Goal: Communication & Community: Answer question/provide support

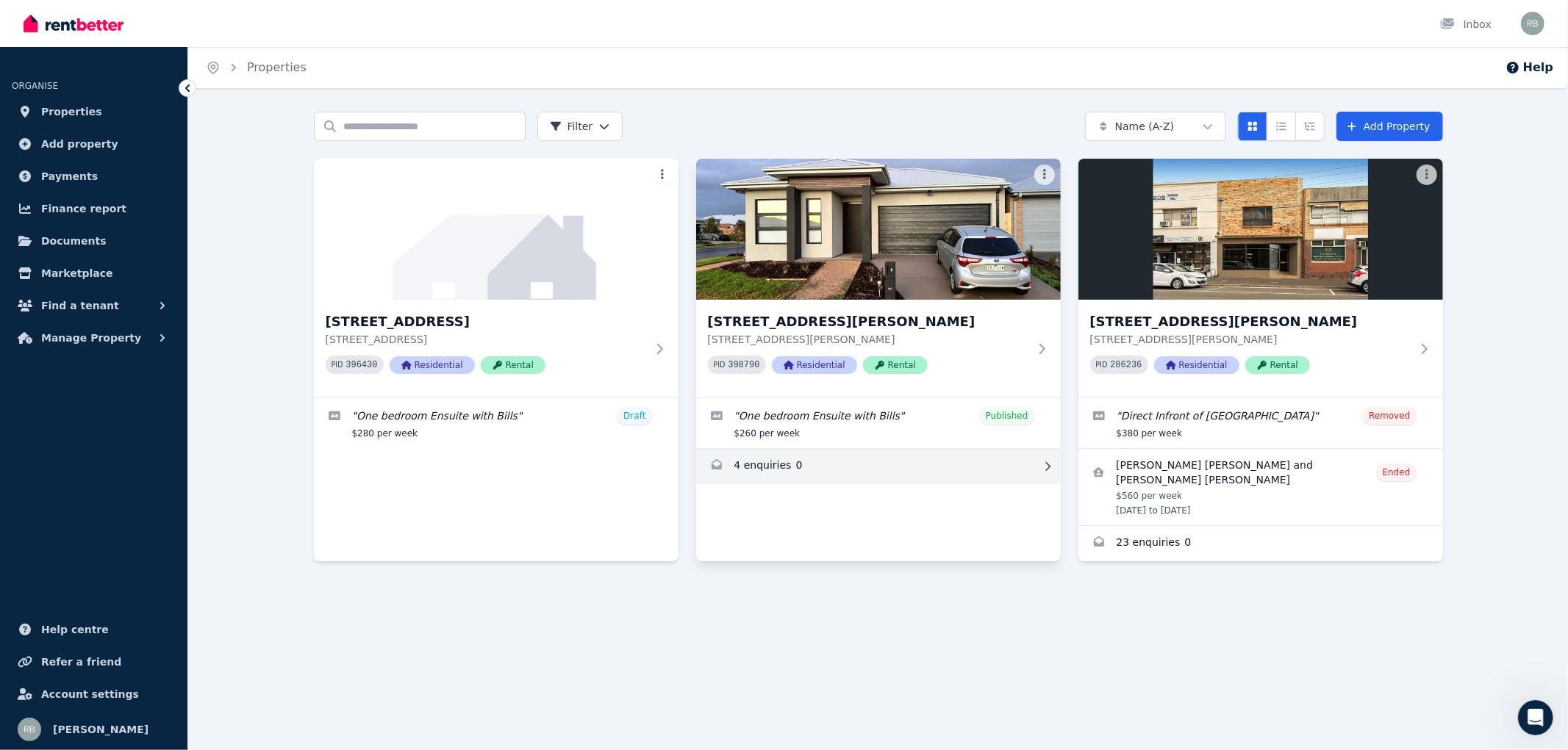
click at [759, 464] on link "Enquiries for 8 Rumford St, Thornhill Park" at bounding box center [878, 466] width 365 height 35
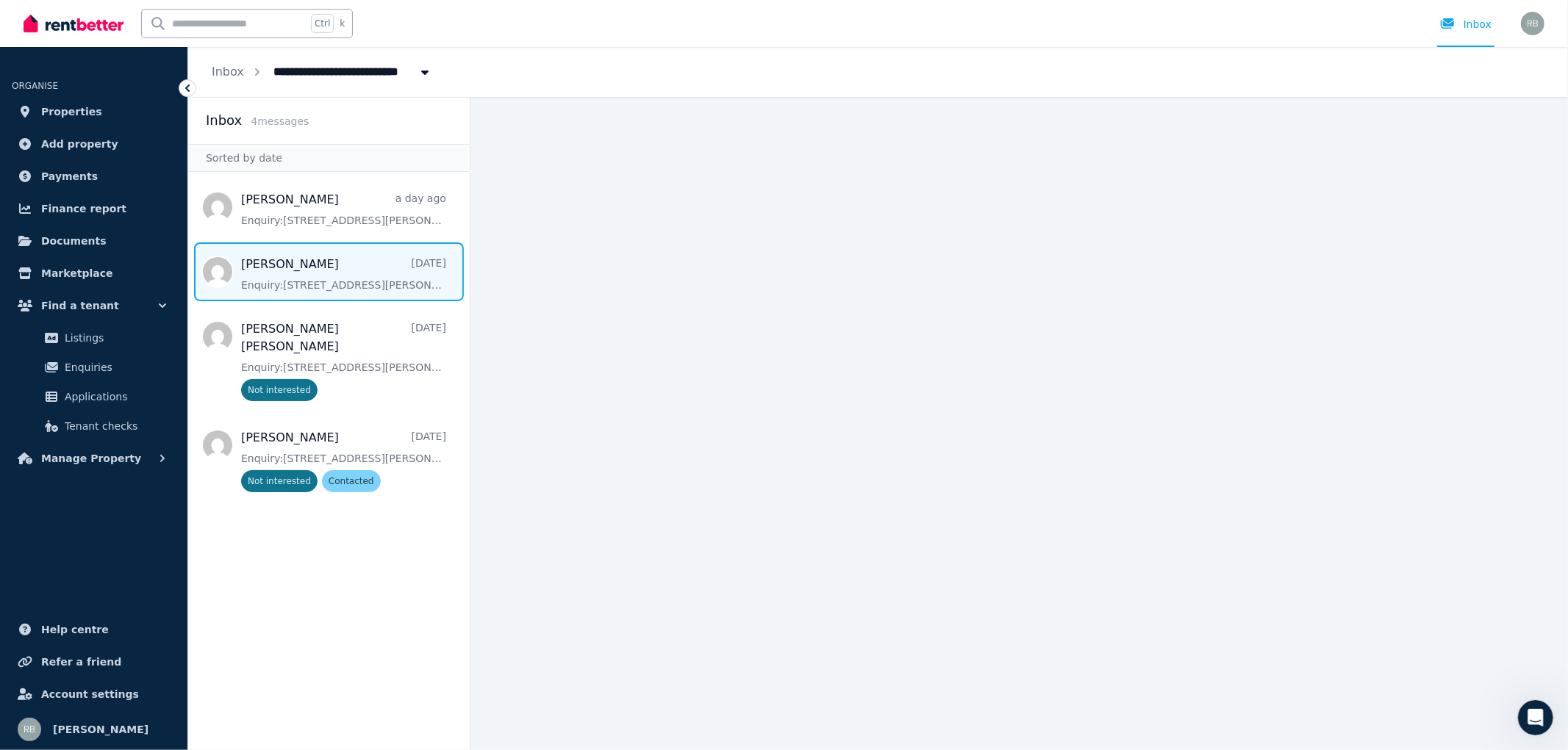
click at [358, 280] on span "Message list" at bounding box center [329, 272] width 281 height 59
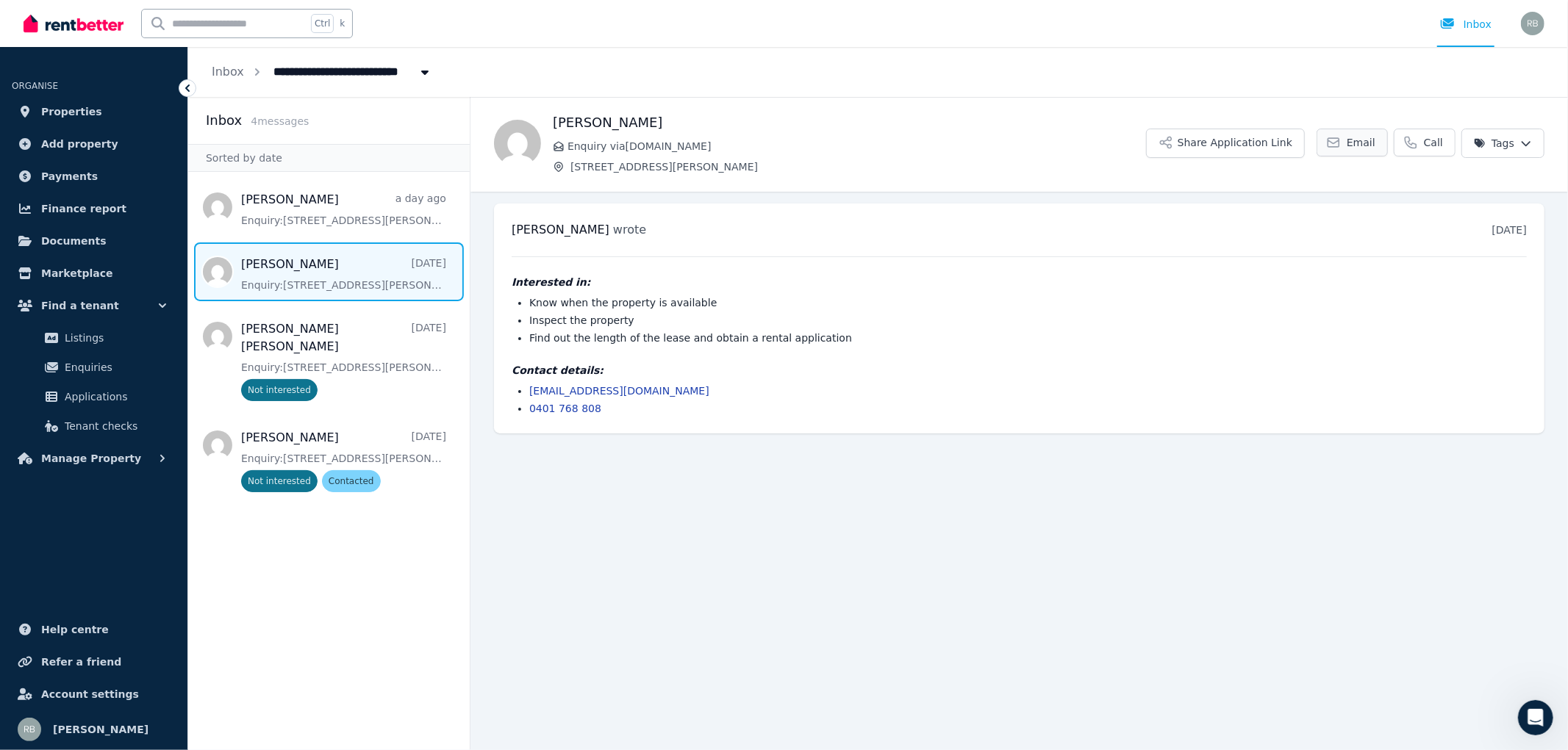
click at [1350, 141] on link "Email" at bounding box center [1352, 142] width 71 height 27
click at [1353, 145] on link "Email" at bounding box center [1352, 142] width 71 height 27
click at [1424, 140] on link "Call" at bounding box center [1424, 142] width 62 height 27
click at [1364, 147] on span "Email" at bounding box center [1361, 143] width 28 height 15
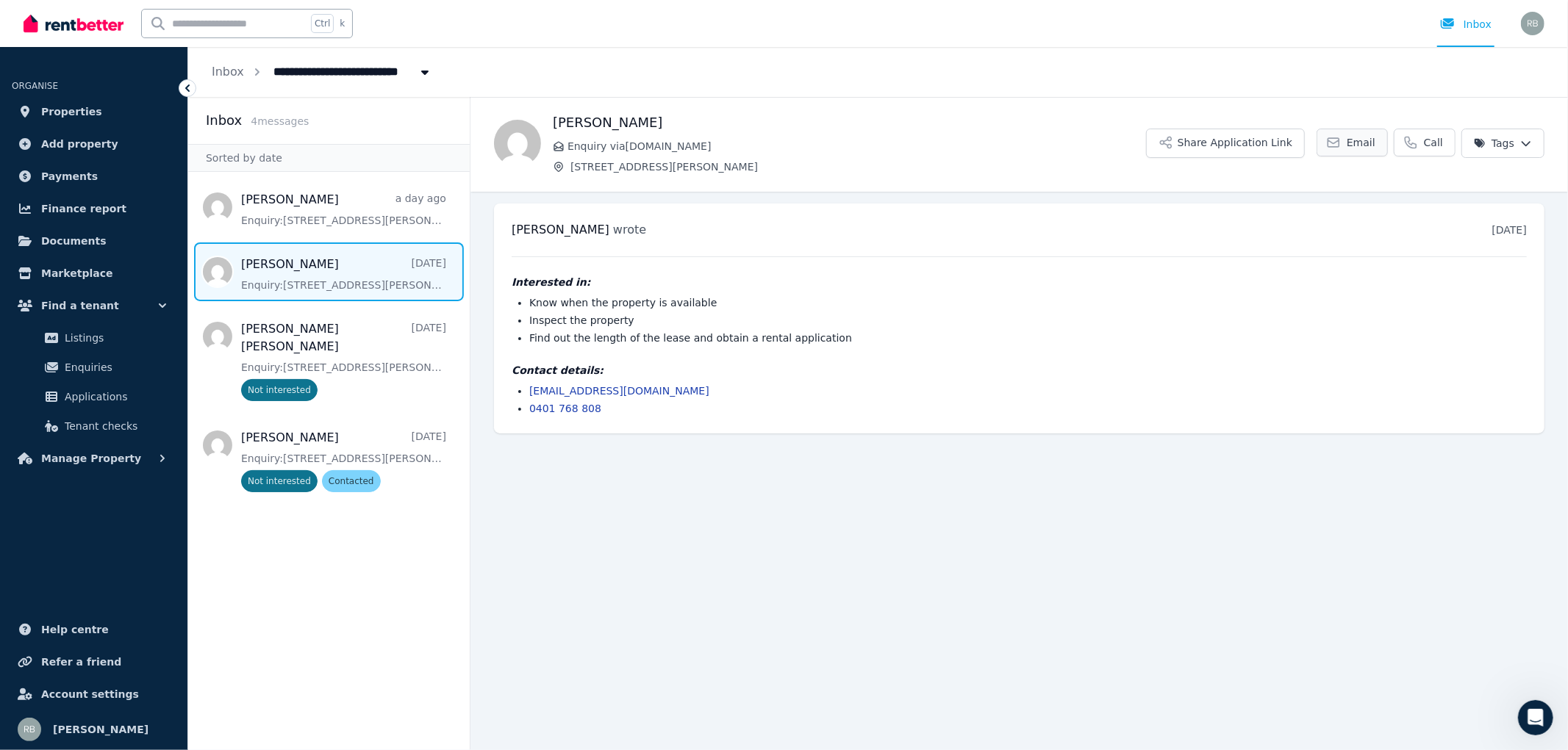
click at [1364, 147] on span "Email" at bounding box center [1361, 143] width 28 height 15
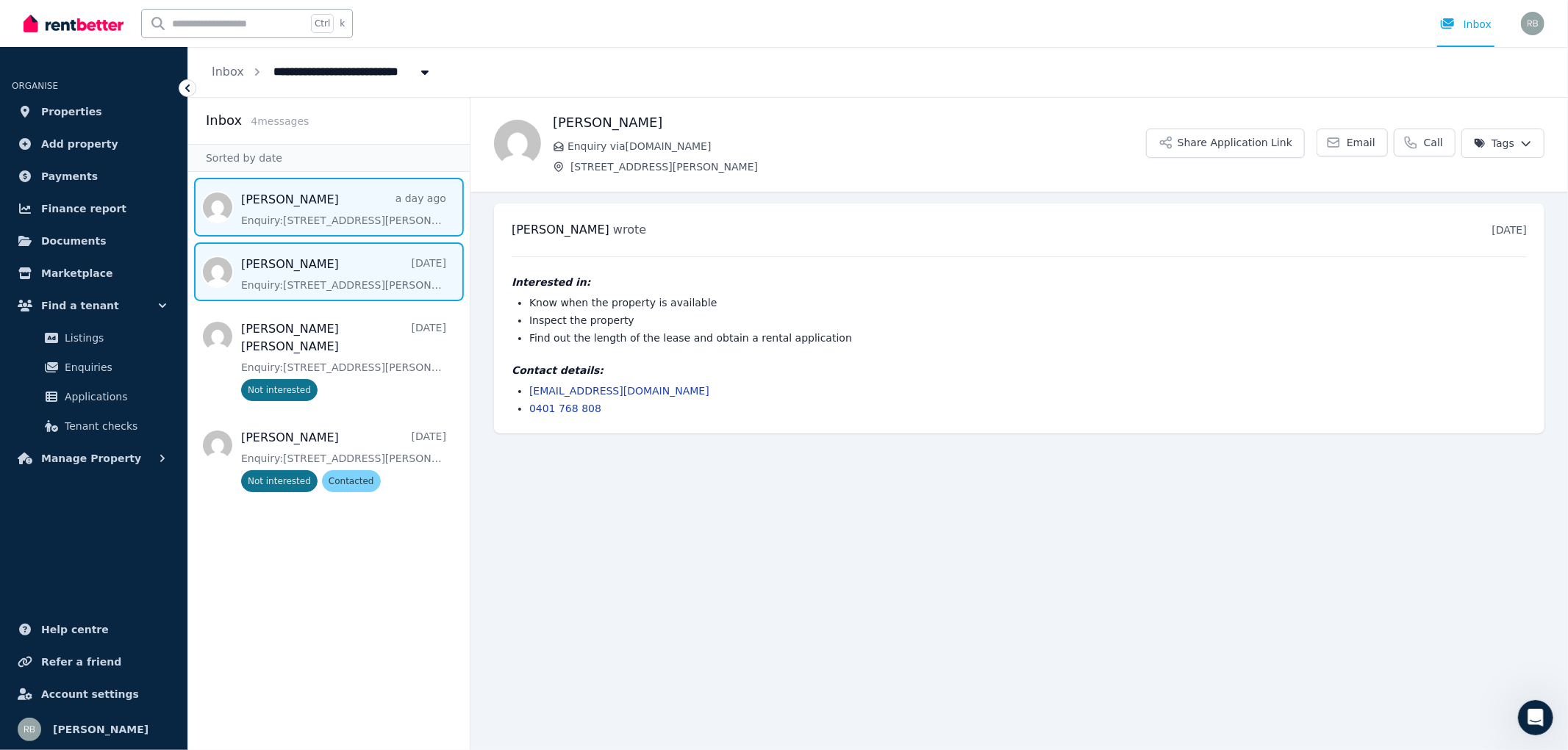
click at [325, 218] on span "Message list" at bounding box center [329, 207] width 281 height 59
